Goal: Task Accomplishment & Management: Use online tool/utility

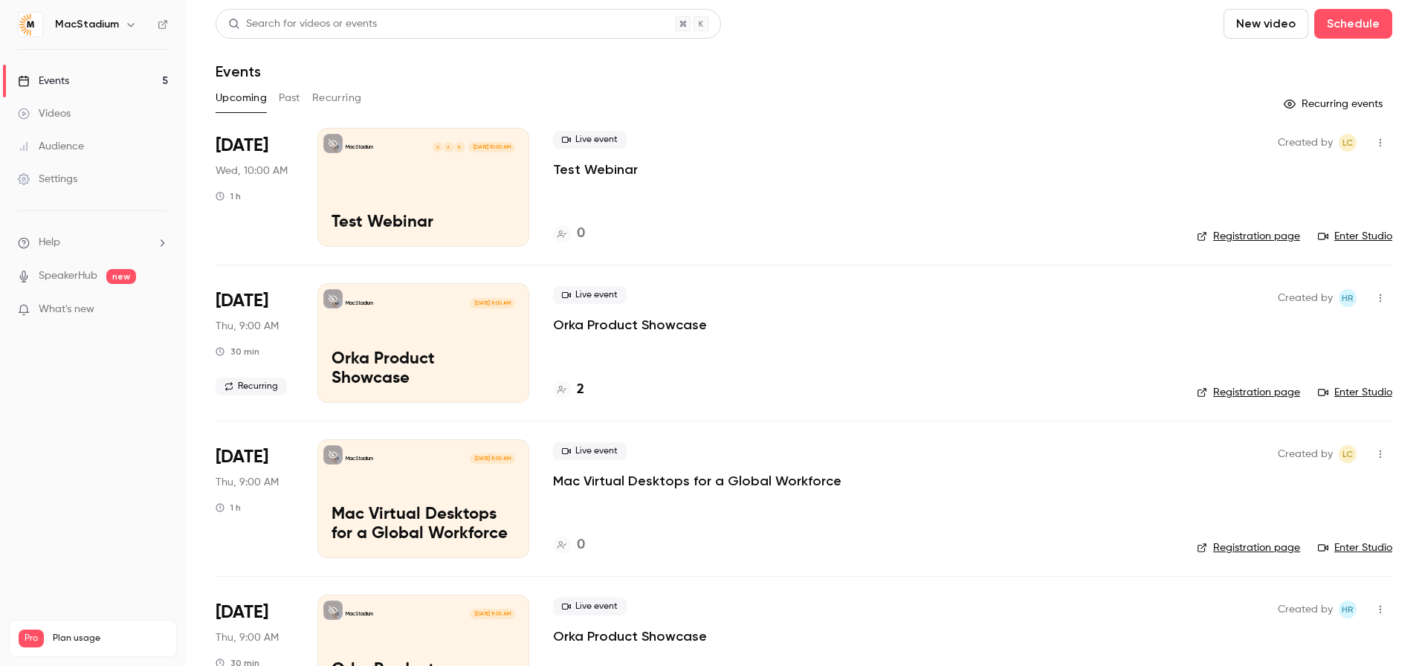
click at [403, 477] on div "MacStadium [DATE] 9:00 AM Mac Virtual Desktops for a Global Workforce" at bounding box center [423, 498] width 212 height 119
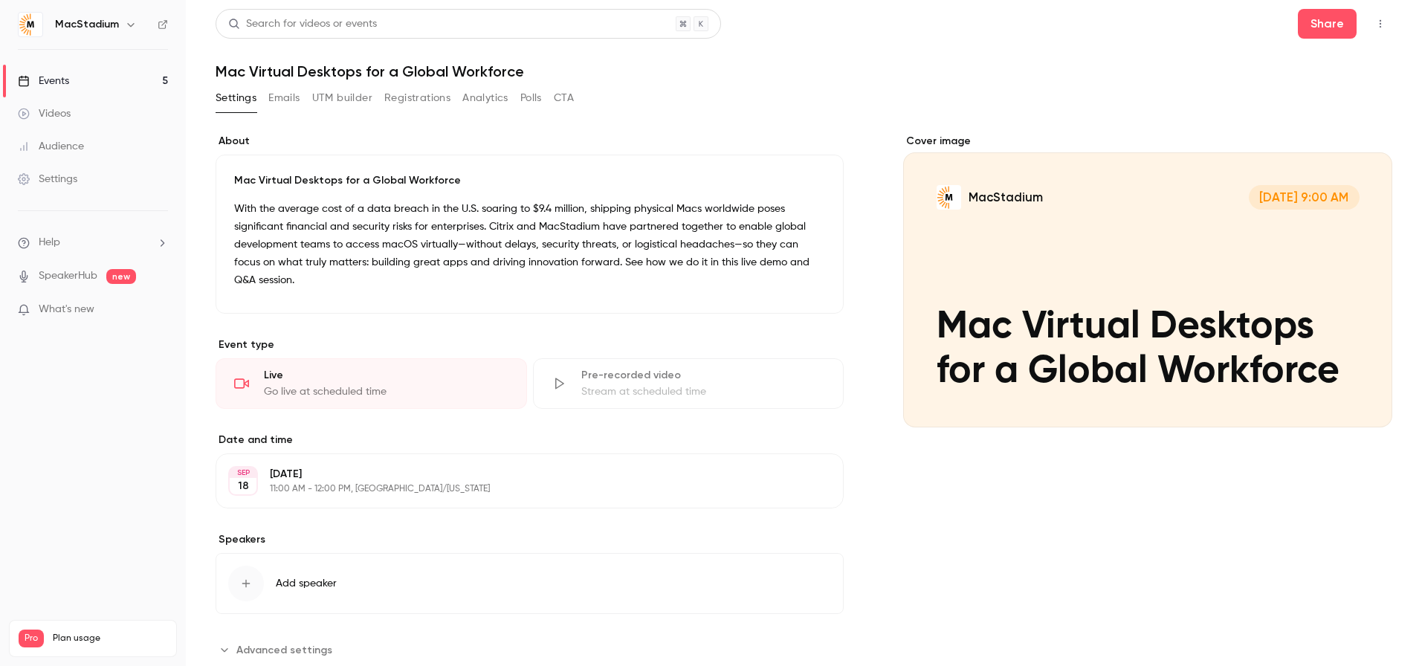
click at [334, 99] on button "UTM builder" at bounding box center [342, 98] width 60 height 24
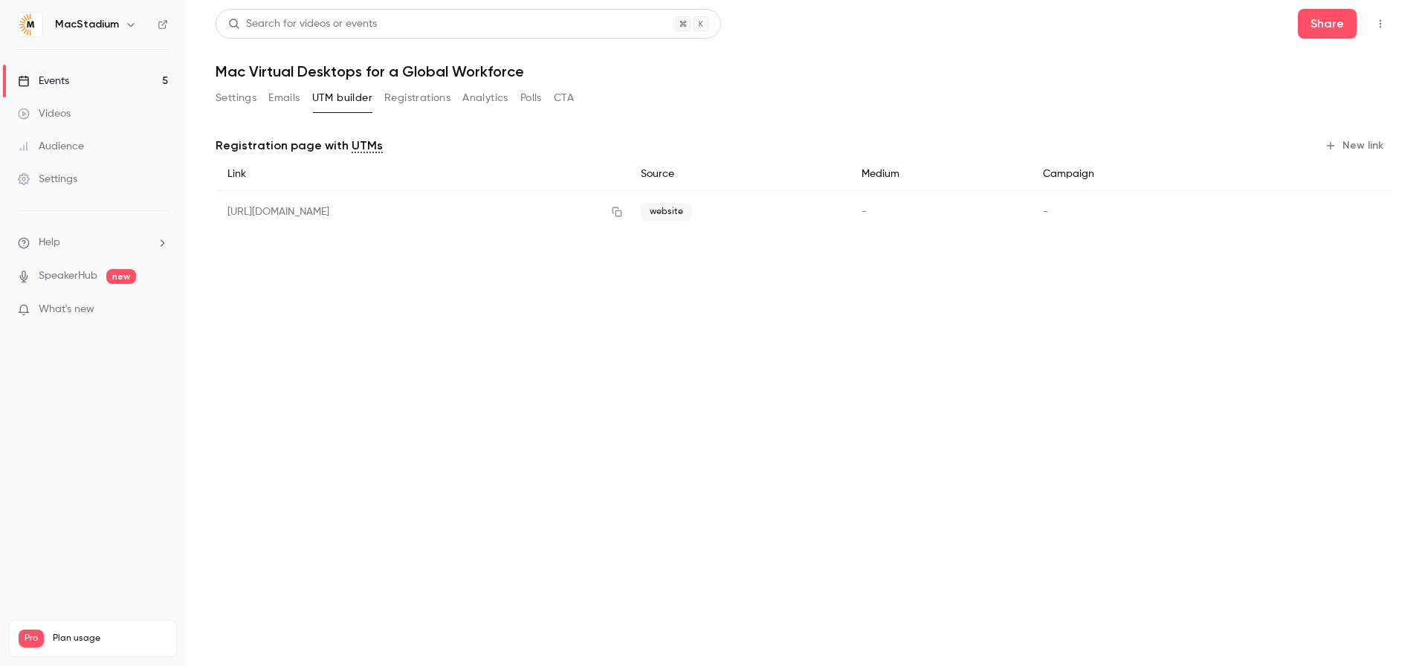
click at [1372, 153] on button "New link" at bounding box center [1356, 146] width 74 height 24
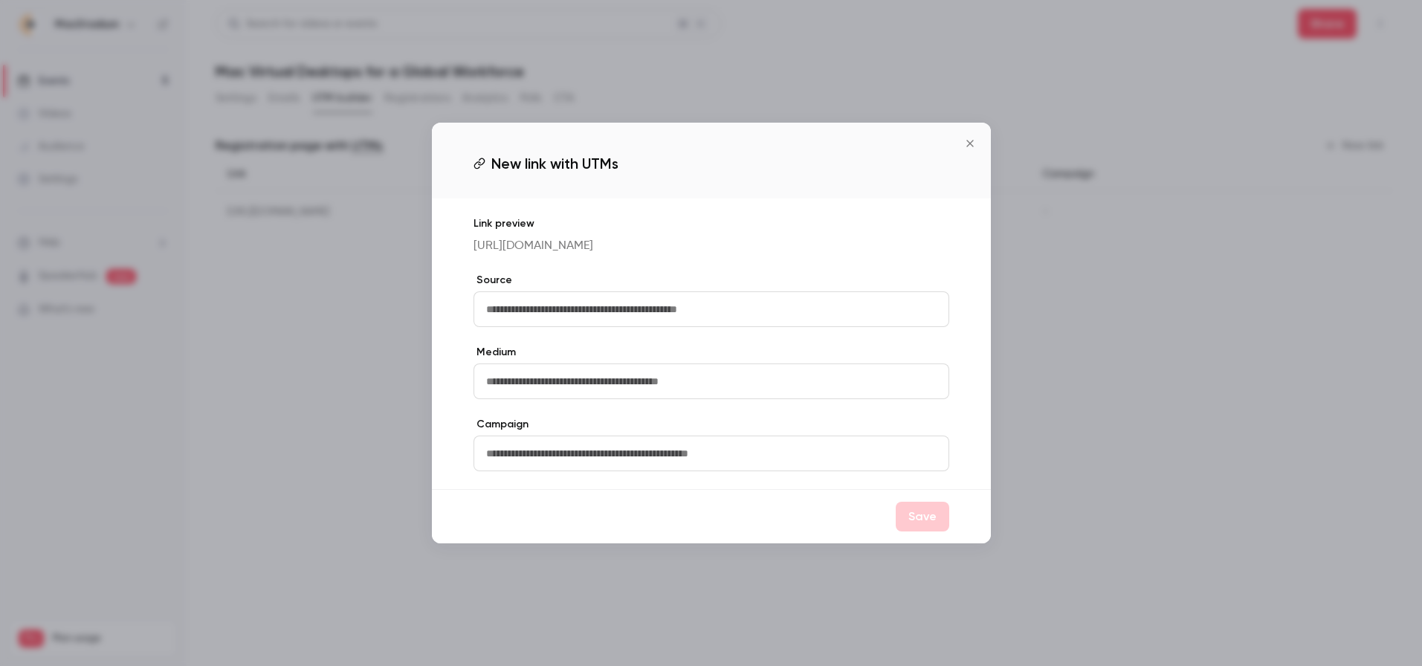
click at [568, 324] on input "text" at bounding box center [712, 309] width 476 height 36
click at [727, 314] on input "text" at bounding box center [712, 309] width 476 height 36
drag, startPoint x: 526, startPoint y: 321, endPoint x: 475, endPoint y: 320, distance: 51.3
click at [475, 320] on input "****" at bounding box center [712, 309] width 476 height 36
type input "********"
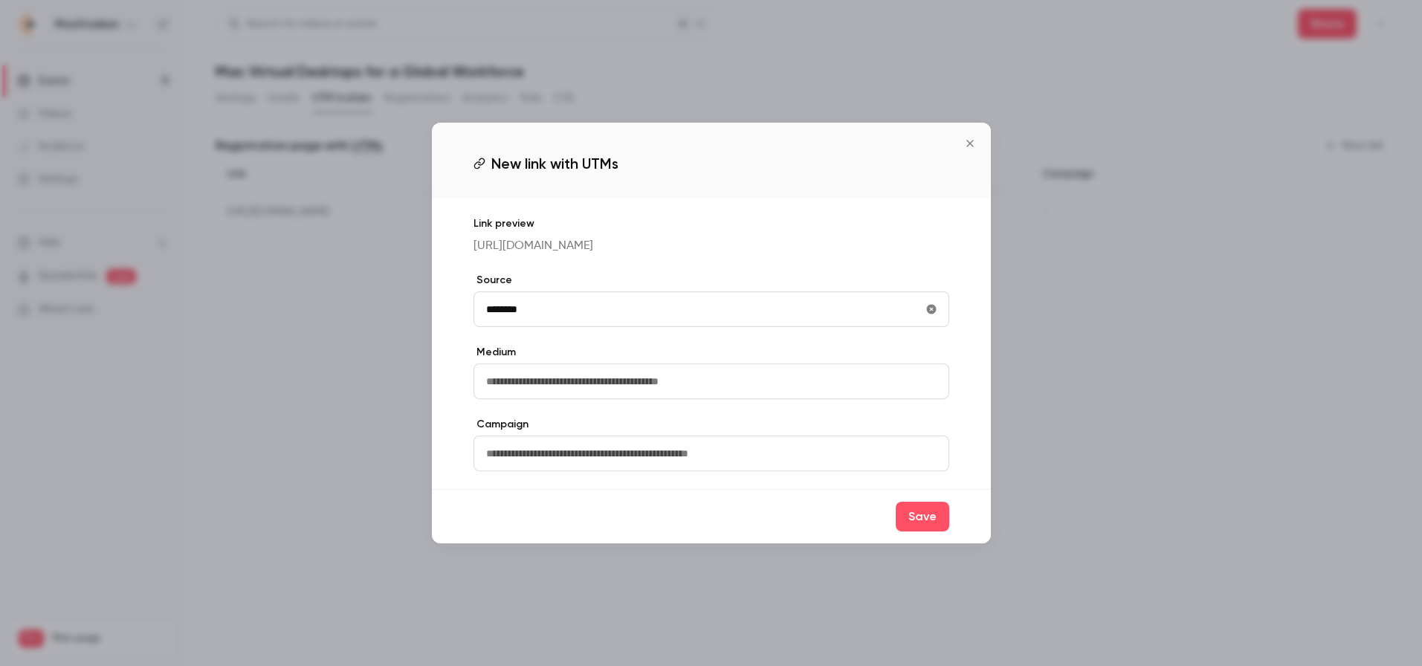
click at [511, 387] on input "text" at bounding box center [712, 382] width 476 height 36
type input "*****"
click at [527, 462] on input "text" at bounding box center [712, 454] width 476 height 36
click at [529, 462] on input "text" at bounding box center [712, 454] width 476 height 36
click at [936, 526] on button "Save" at bounding box center [923, 517] width 54 height 30
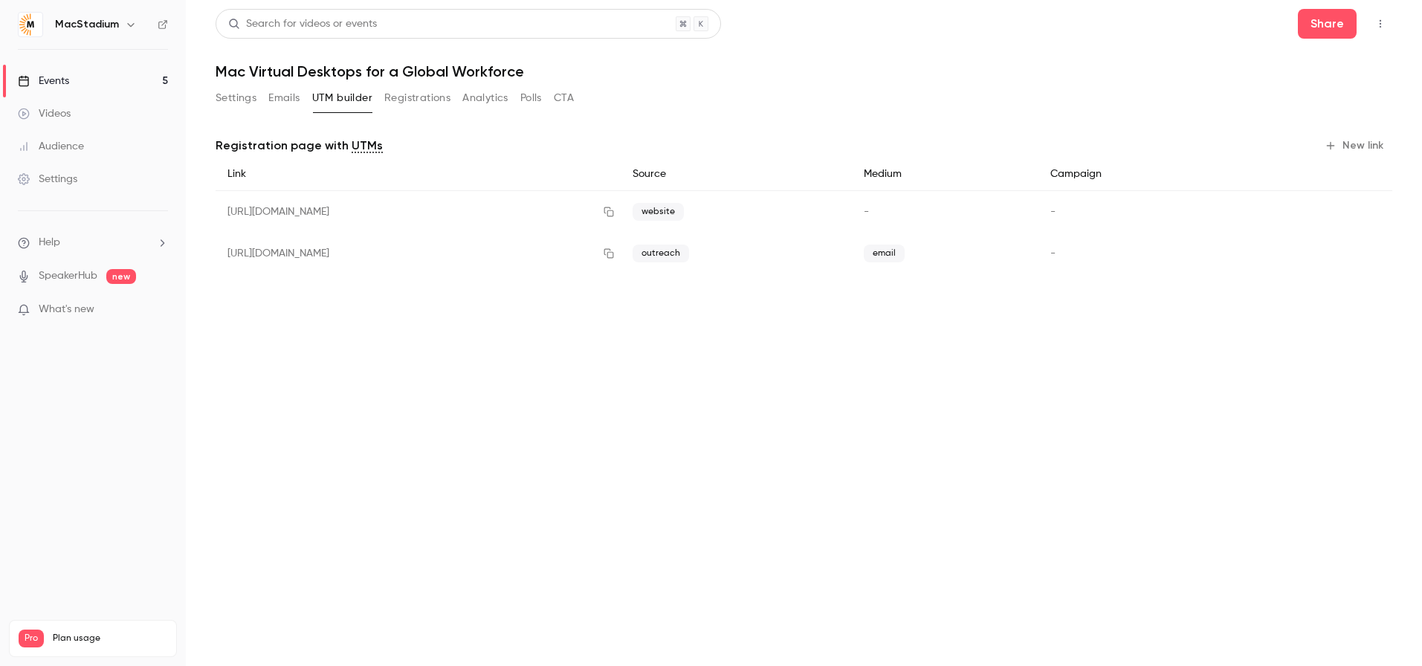
click at [407, 254] on div "[URL][DOMAIN_NAME]" at bounding box center [418, 254] width 405 height 42
click at [852, 262] on div "outreach" at bounding box center [736, 254] width 231 height 42
click at [621, 271] on div "[URL][DOMAIN_NAME]" at bounding box center [418, 254] width 405 height 42
drag, startPoint x: 664, startPoint y: 259, endPoint x: 688, endPoint y: 255, distance: 24.8
click at [621, 259] on div "[URL][DOMAIN_NAME]" at bounding box center [418, 254] width 405 height 42
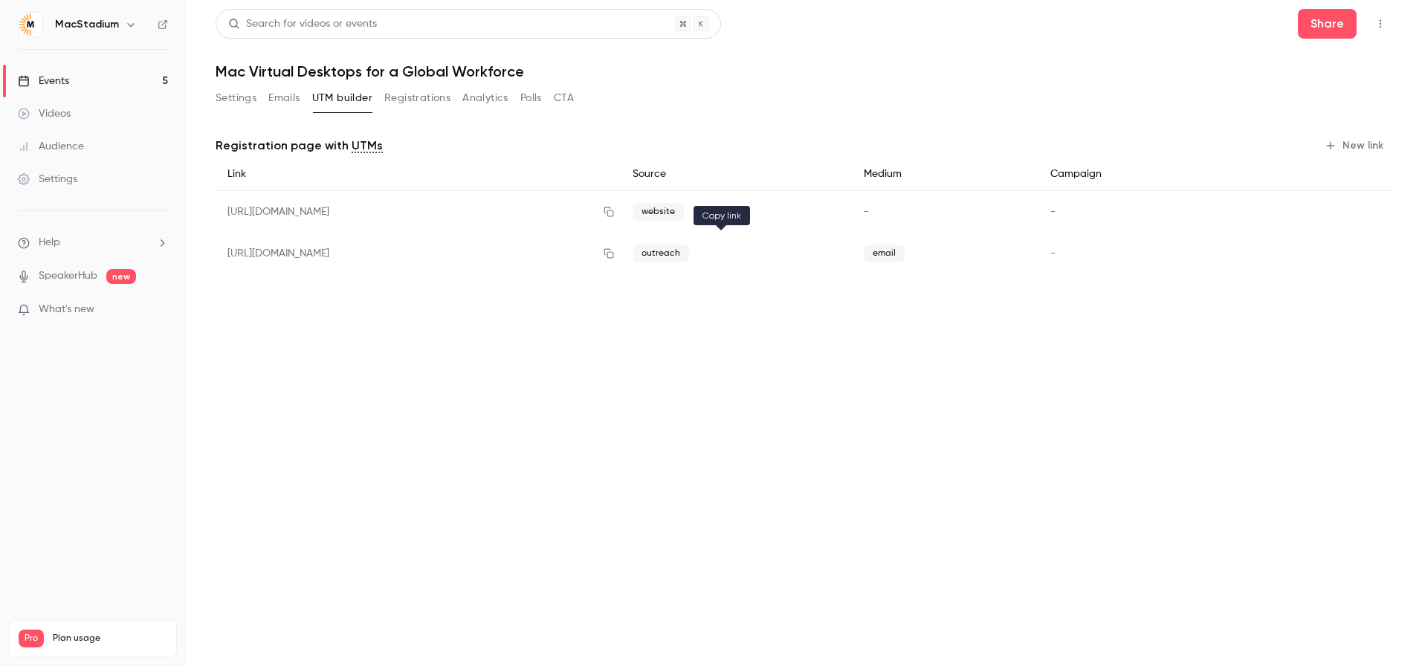
click at [615, 254] on icon "button" at bounding box center [609, 253] width 12 height 10
click at [248, 94] on button "Settings" at bounding box center [236, 98] width 41 height 24
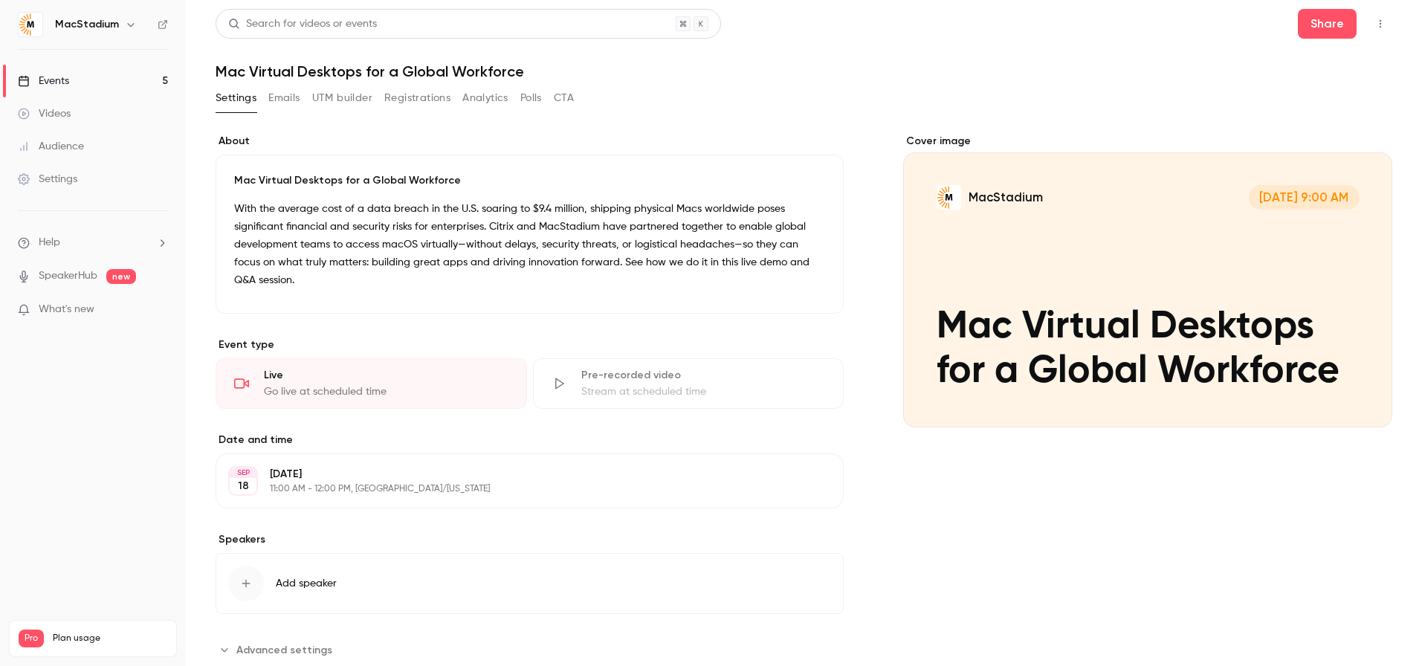
click at [326, 92] on button "UTM builder" at bounding box center [342, 98] width 60 height 24
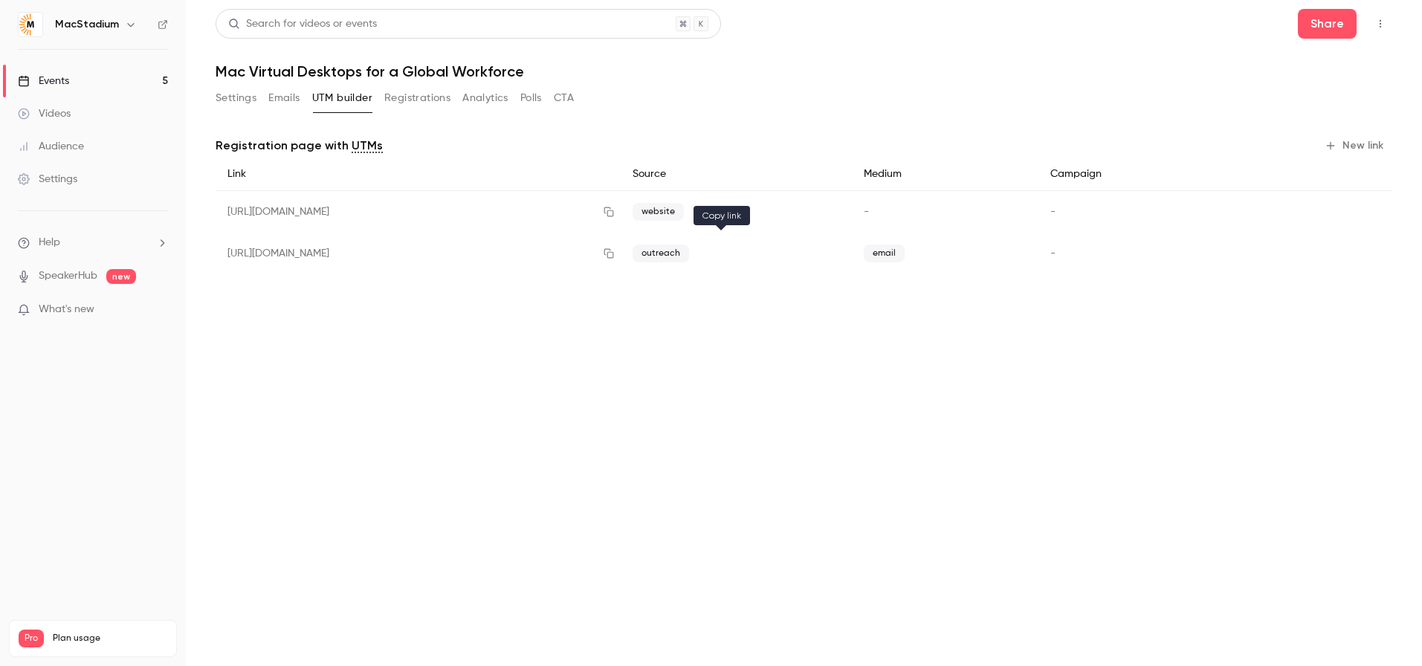
click at [615, 255] on icon "button" at bounding box center [609, 253] width 12 height 10
